Goal: Book appointment/travel/reservation

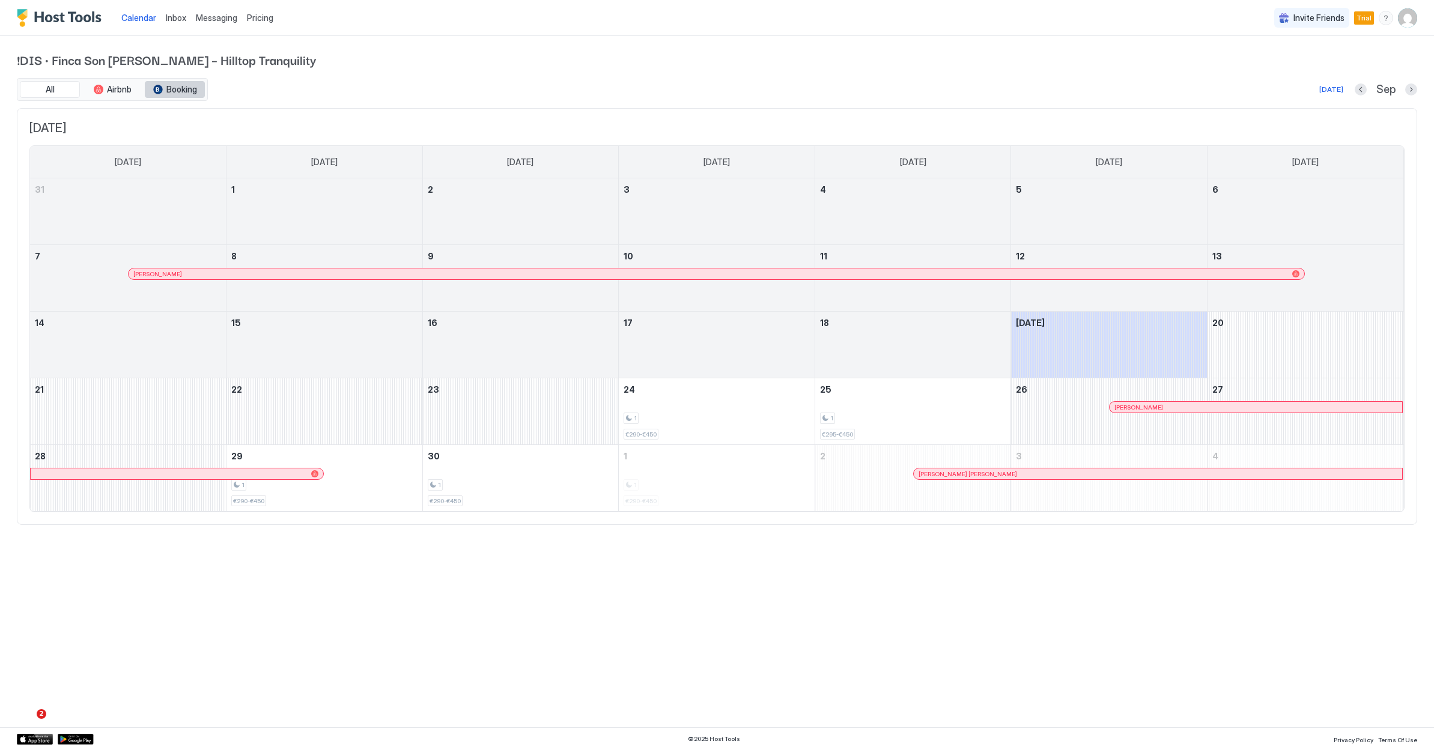
click at [195, 93] on span "Booking" at bounding box center [181, 89] width 31 height 11
click at [742, 344] on div at bounding box center [717, 352] width 196 height 35
click at [1406, 88] on button "Next month" at bounding box center [1411, 90] width 12 height 12
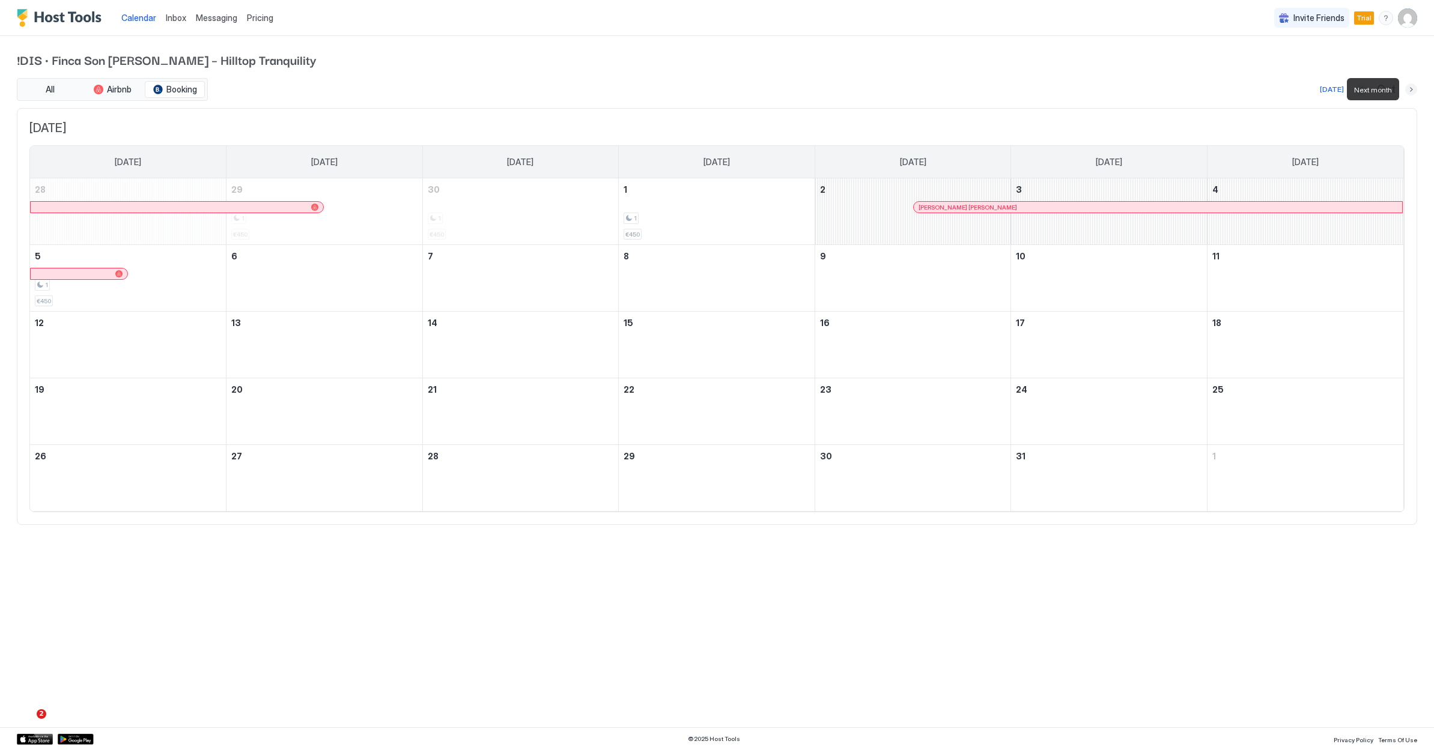
click at [1406, 88] on button "Next month" at bounding box center [1411, 90] width 12 height 12
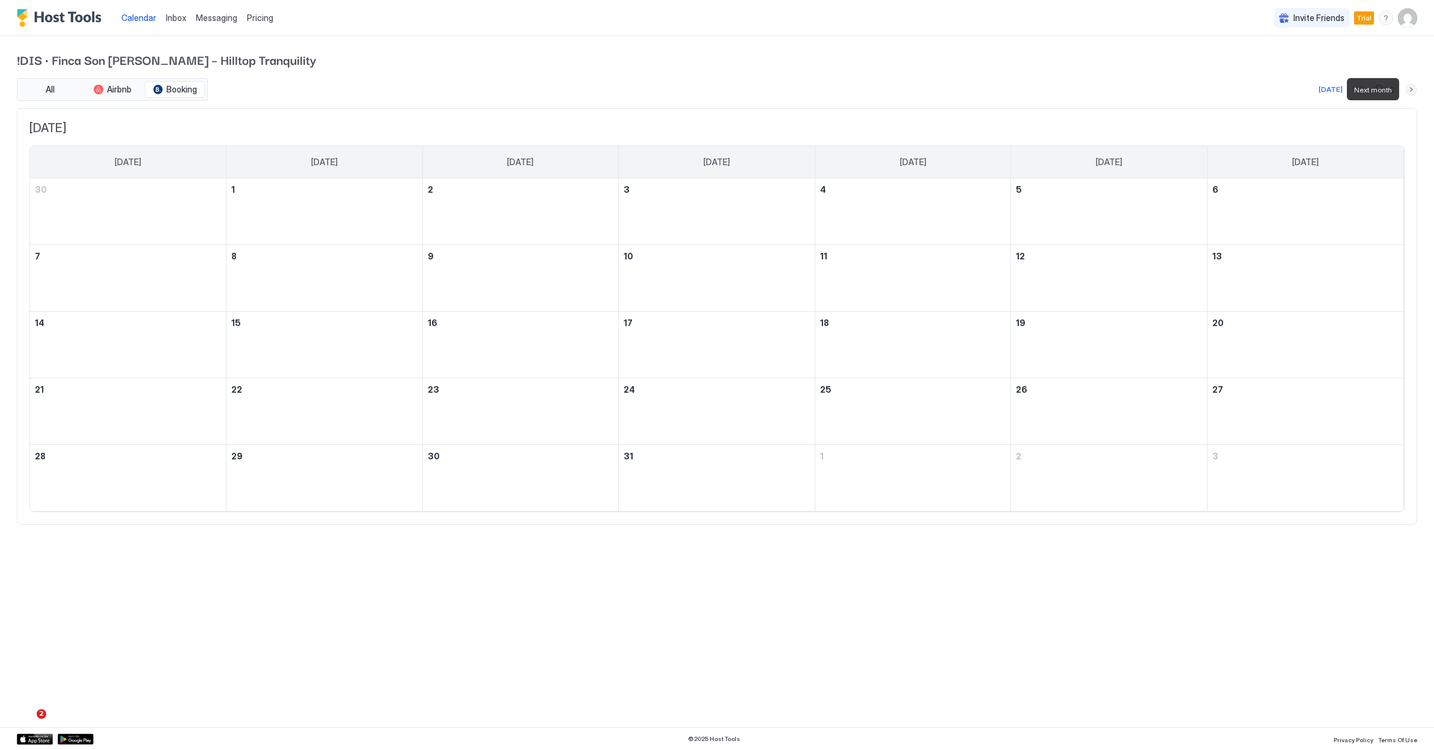
click at [1406, 88] on button "Next month" at bounding box center [1411, 90] width 12 height 12
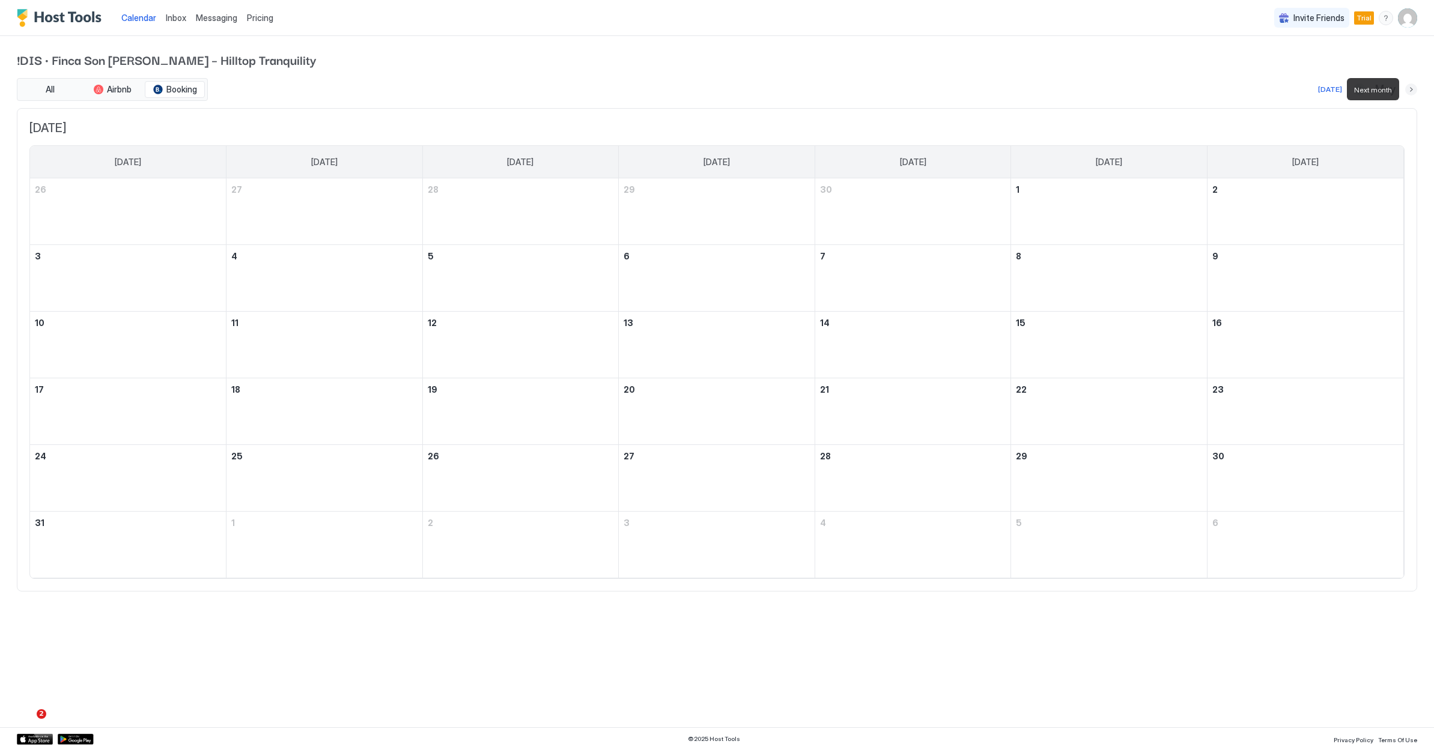
click at [1406, 88] on button "Next month" at bounding box center [1411, 90] width 12 height 12
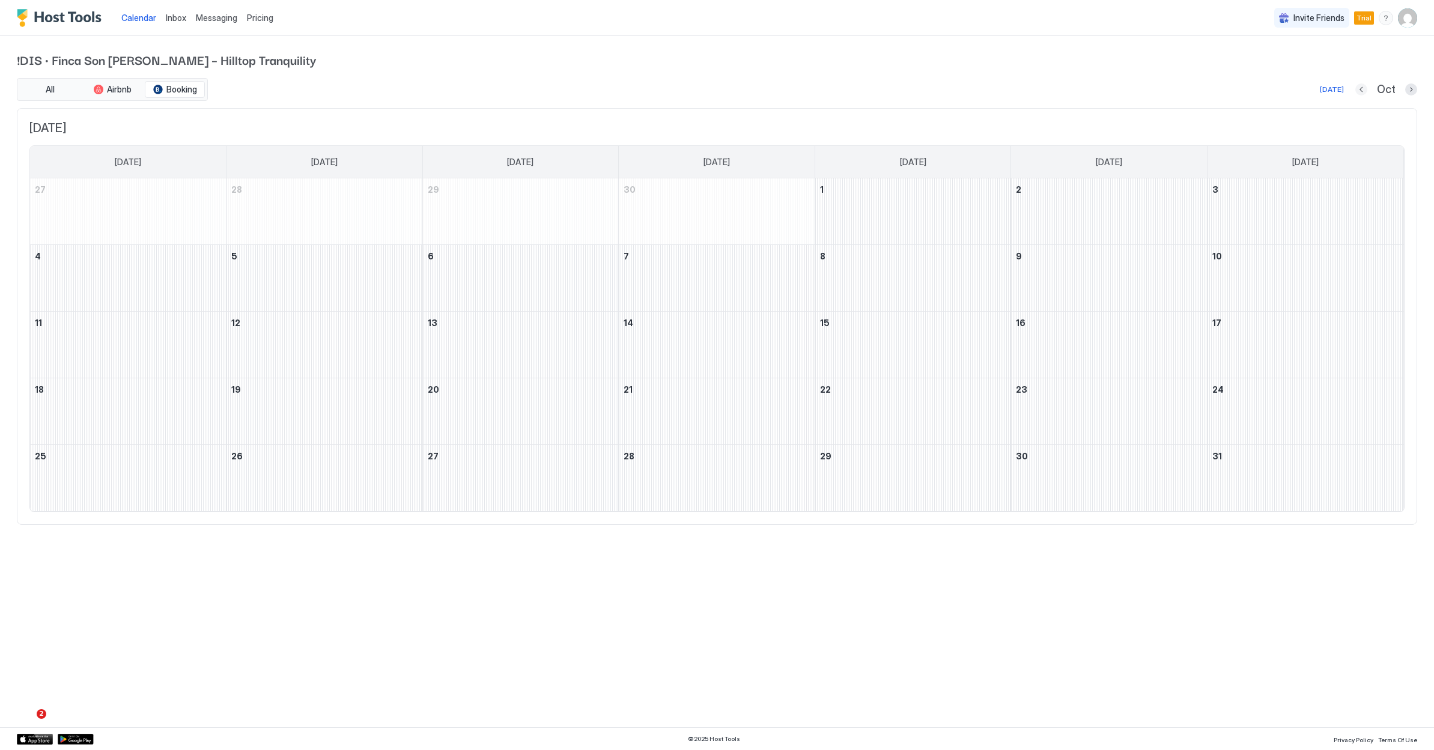
click at [1365, 88] on button "Previous month" at bounding box center [1361, 90] width 12 height 12
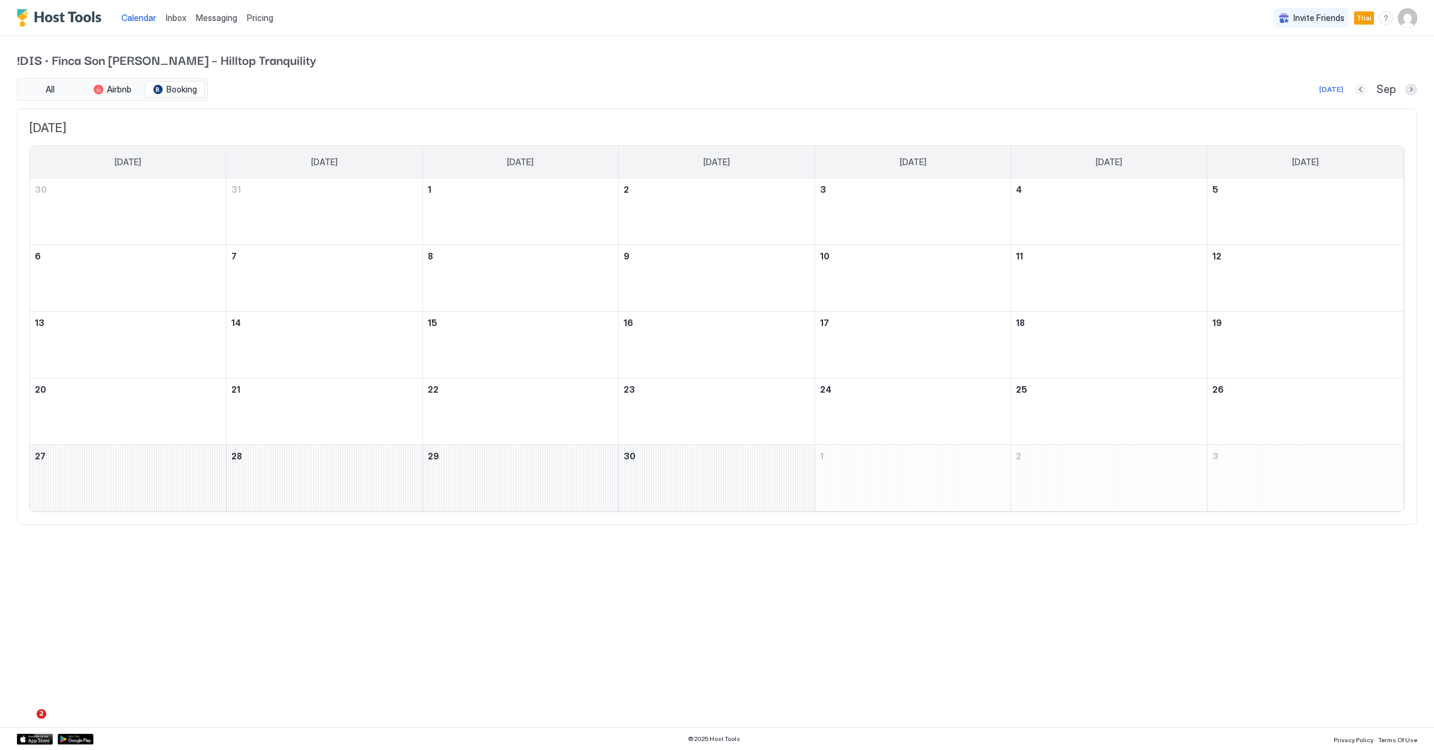
click at [1365, 88] on button "Previous month" at bounding box center [1361, 90] width 12 height 12
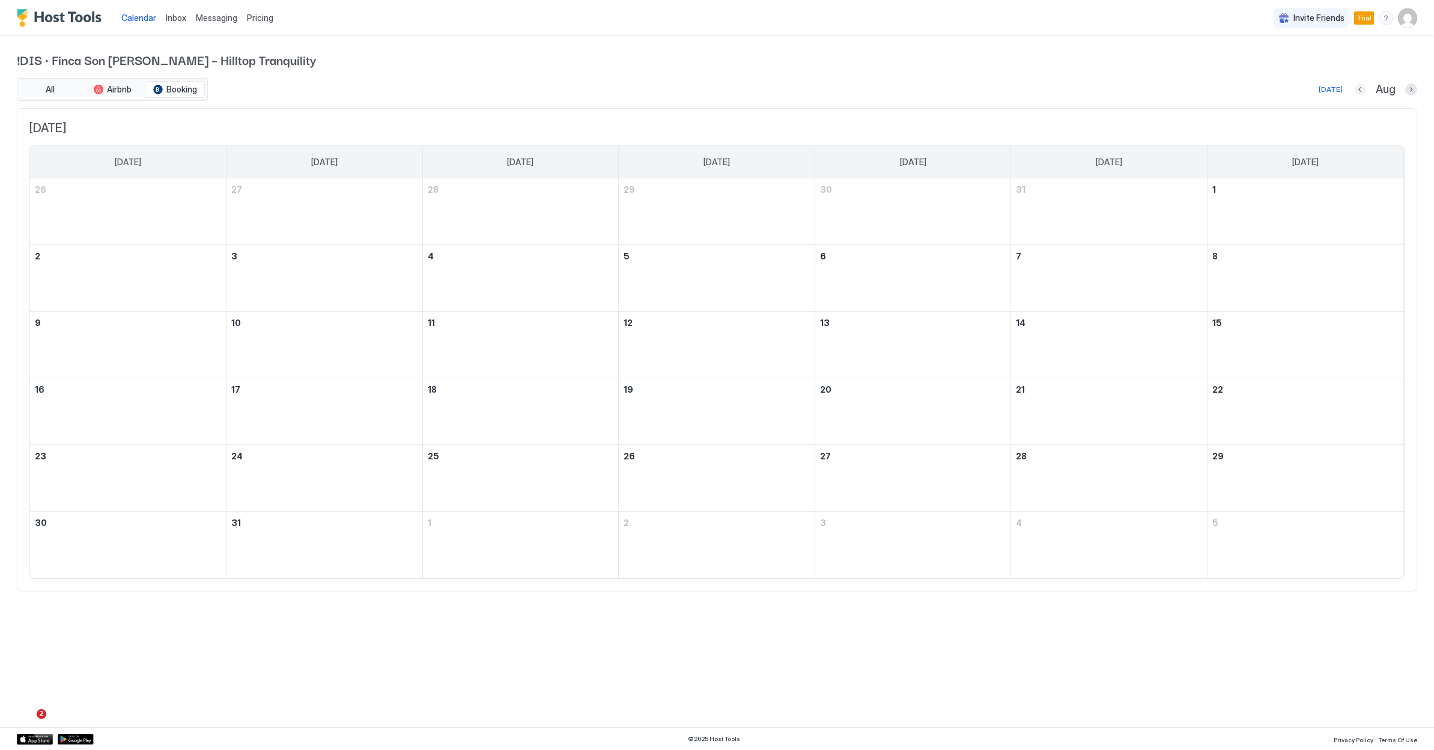
click at [1365, 88] on button "Previous month" at bounding box center [1360, 90] width 12 height 12
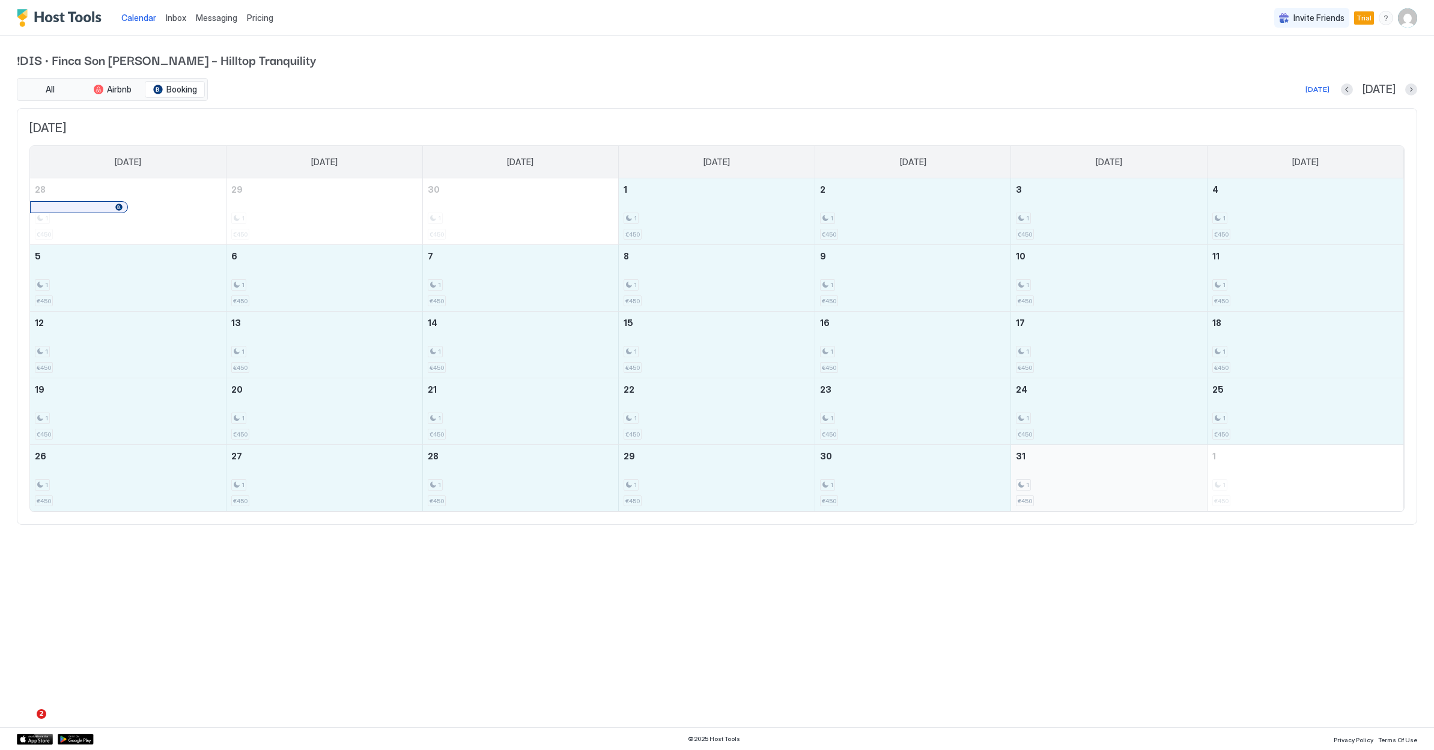
drag, startPoint x: 718, startPoint y: 216, endPoint x: 1161, endPoint y: 493, distance: 522.7
click at [1161, 493] on tbody "28 1 €450 29 1 €450 30 1 €450 1 1 €450 2 1 €450 3 1 €450 4 1 €450 5 1 €450 6 1 …" at bounding box center [716, 344] width 1373 height 333
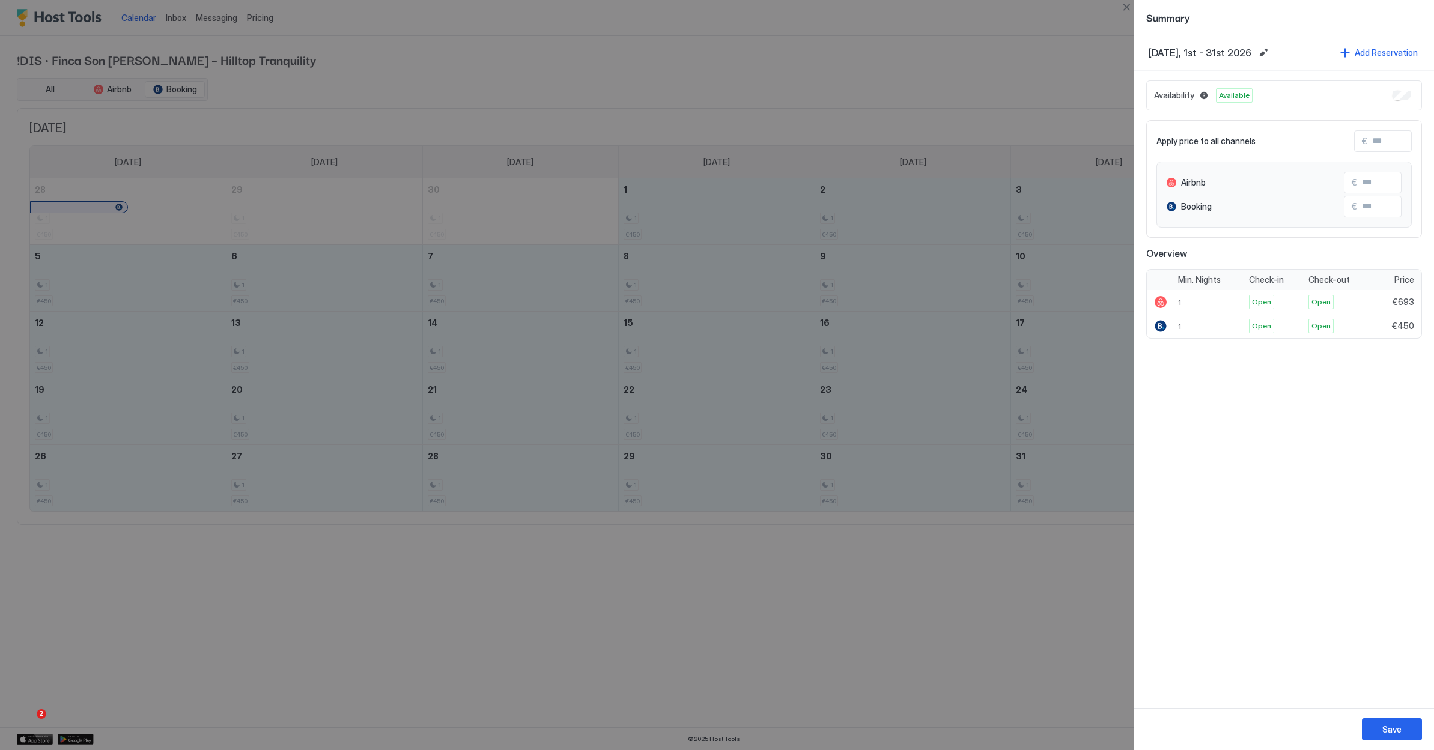
click at [711, 103] on div at bounding box center [717, 375] width 1434 height 750
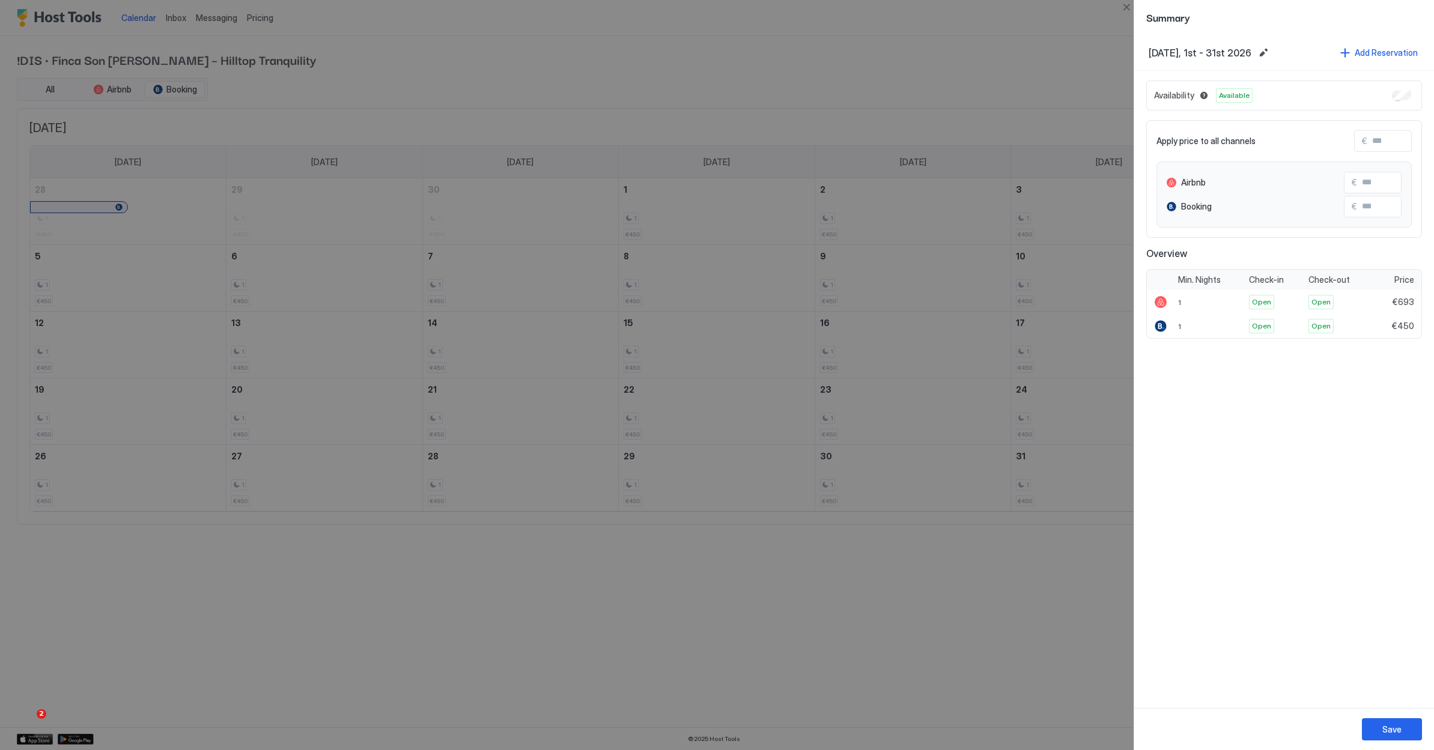
click at [711, 103] on div at bounding box center [717, 375] width 1434 height 750
click at [478, 292] on div at bounding box center [717, 375] width 1434 height 750
click at [875, 50] on div at bounding box center [717, 375] width 1434 height 750
click at [1120, 8] on button "Close" at bounding box center [1126, 7] width 14 height 14
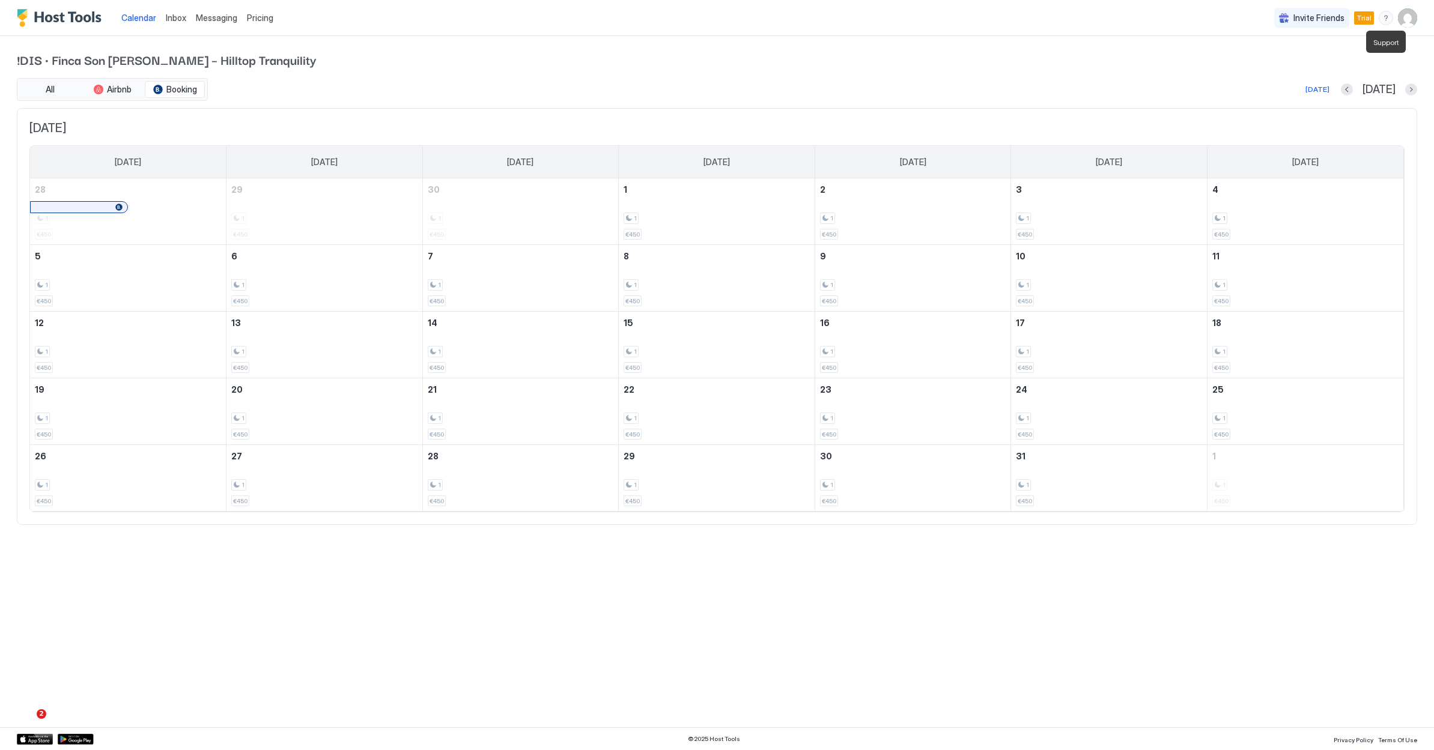
click at [1384, 20] on div "menu" at bounding box center [1386, 18] width 14 height 14
click at [1340, 78] on div "Chat with us" at bounding box center [1316, 77] width 153 height 21
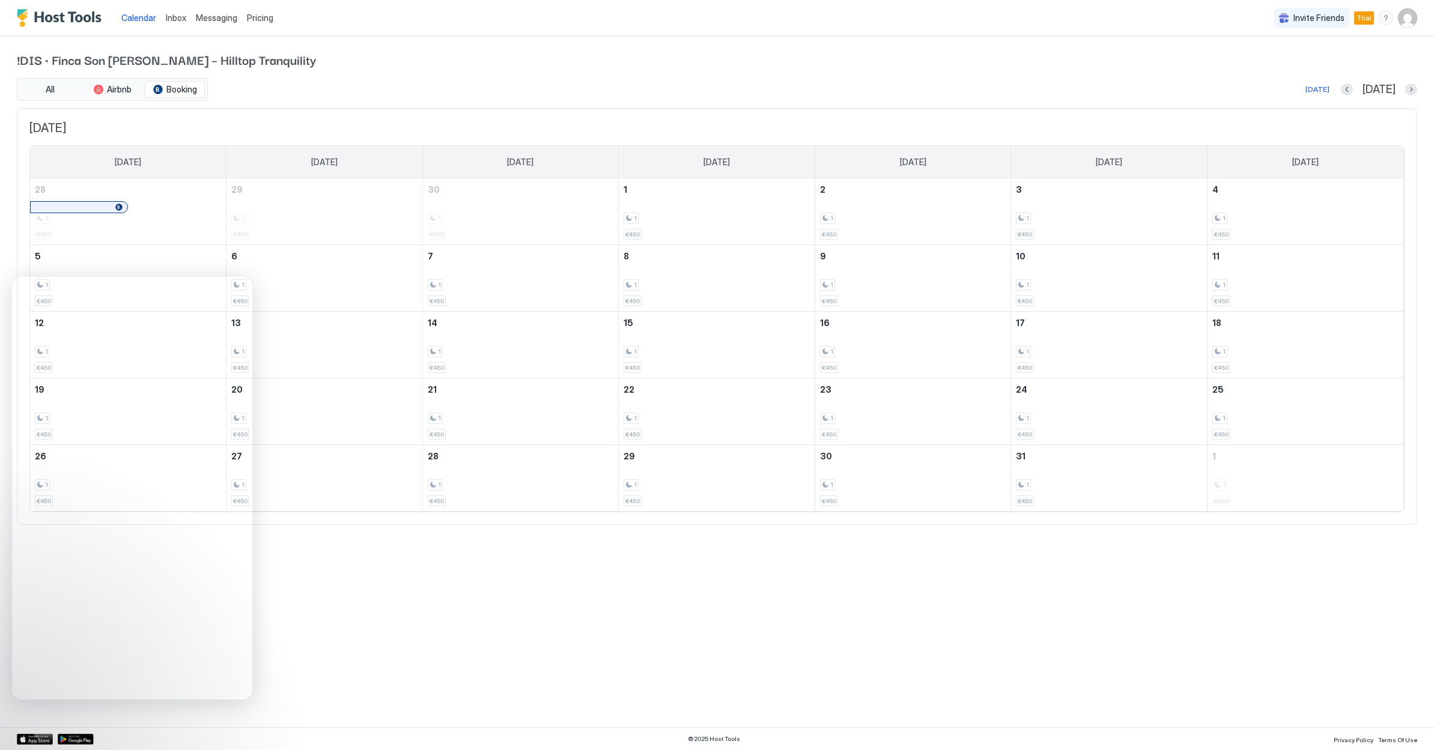
click at [1405, 91] on div "[DATE]" at bounding box center [1379, 90] width 76 height 14
click at [1409, 88] on button "Next month" at bounding box center [1411, 90] width 12 height 12
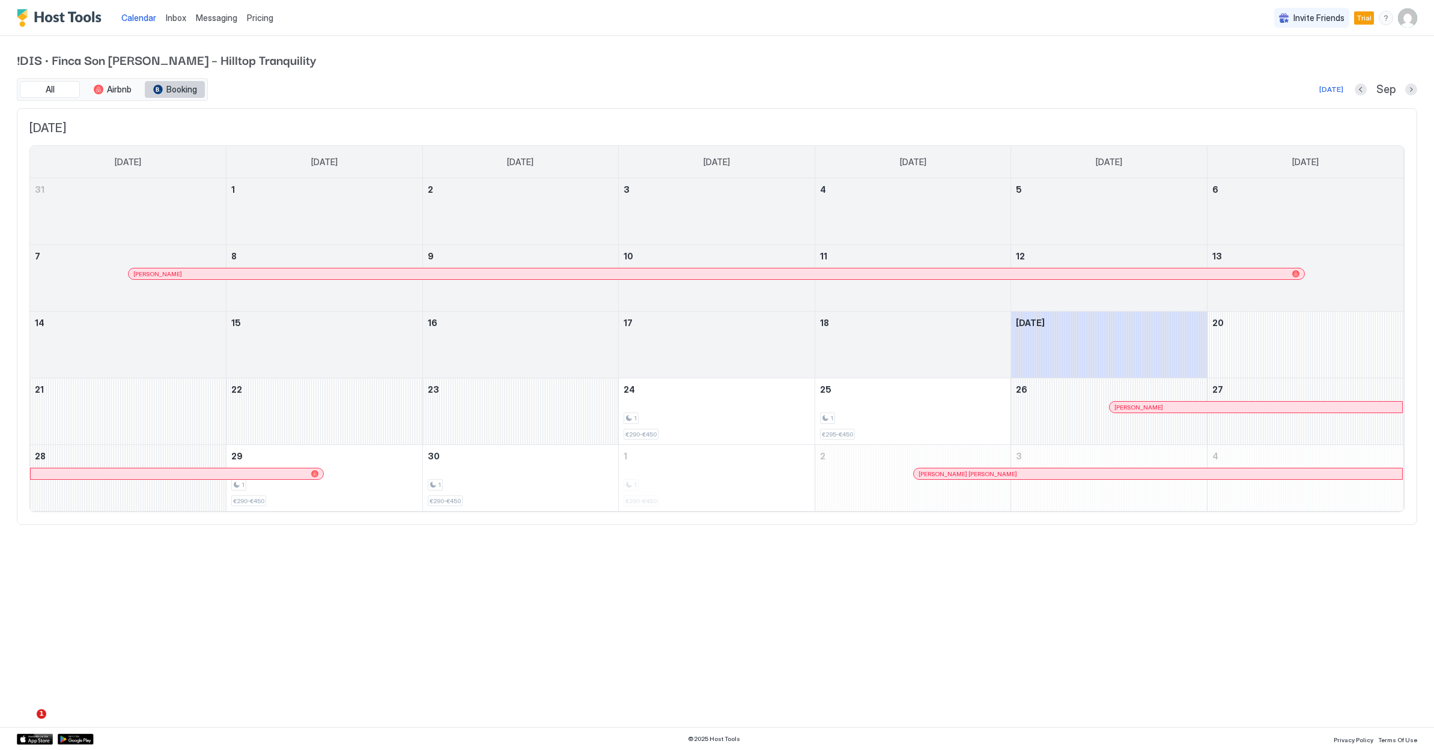
click at [171, 87] on span "Booking" at bounding box center [181, 89] width 31 height 11
